Goal: Task Accomplishment & Management: Use online tool/utility

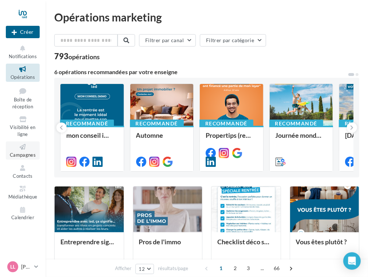
click at [23, 150] on icon at bounding box center [22, 147] width 29 height 8
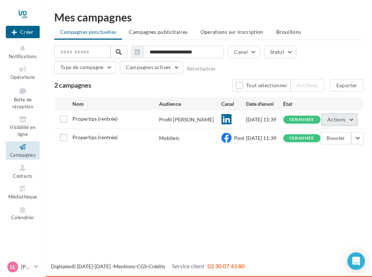
click at [346, 122] on button "Actions" at bounding box center [339, 119] width 36 height 12
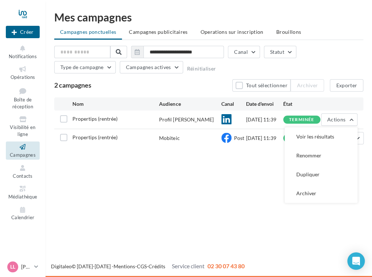
click at [232, 193] on div "Nouvelle campagne Créer Notifications Opérations Boîte de réception Visibilité …" at bounding box center [186, 138] width 372 height 277
click at [64, 122] on label at bounding box center [63, 118] width 7 height 7
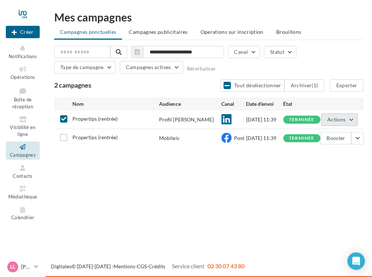
click at [348, 119] on button "Actions" at bounding box center [339, 119] width 36 height 12
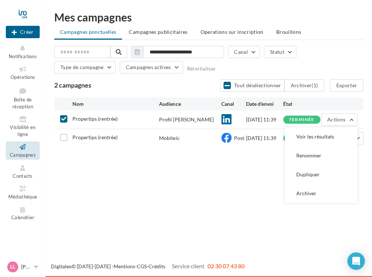
click at [244, 173] on div "Nouvelle campagne Créer Notifications Opérations Boîte de réception Visibilité …" at bounding box center [186, 138] width 372 height 277
click at [63, 119] on icon at bounding box center [63, 118] width 5 height 5
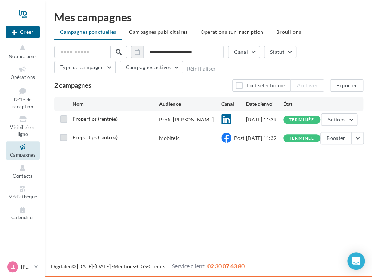
click at [63, 141] on label at bounding box center [63, 137] width 7 height 7
click at [353, 141] on button "button" at bounding box center [357, 138] width 12 height 12
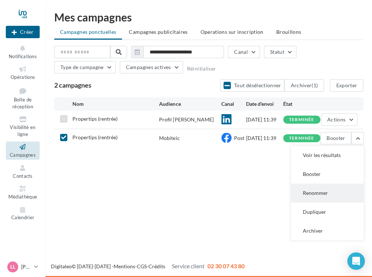
click at [314, 199] on button "Renommer" at bounding box center [327, 193] width 73 height 19
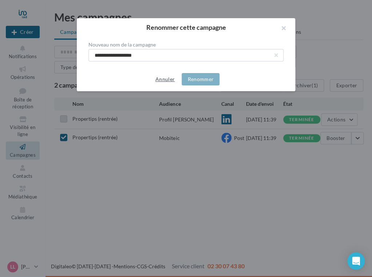
click at [166, 79] on button "Annuler" at bounding box center [164, 79] width 25 height 9
